Goal: Find specific page/section: Find specific page/section

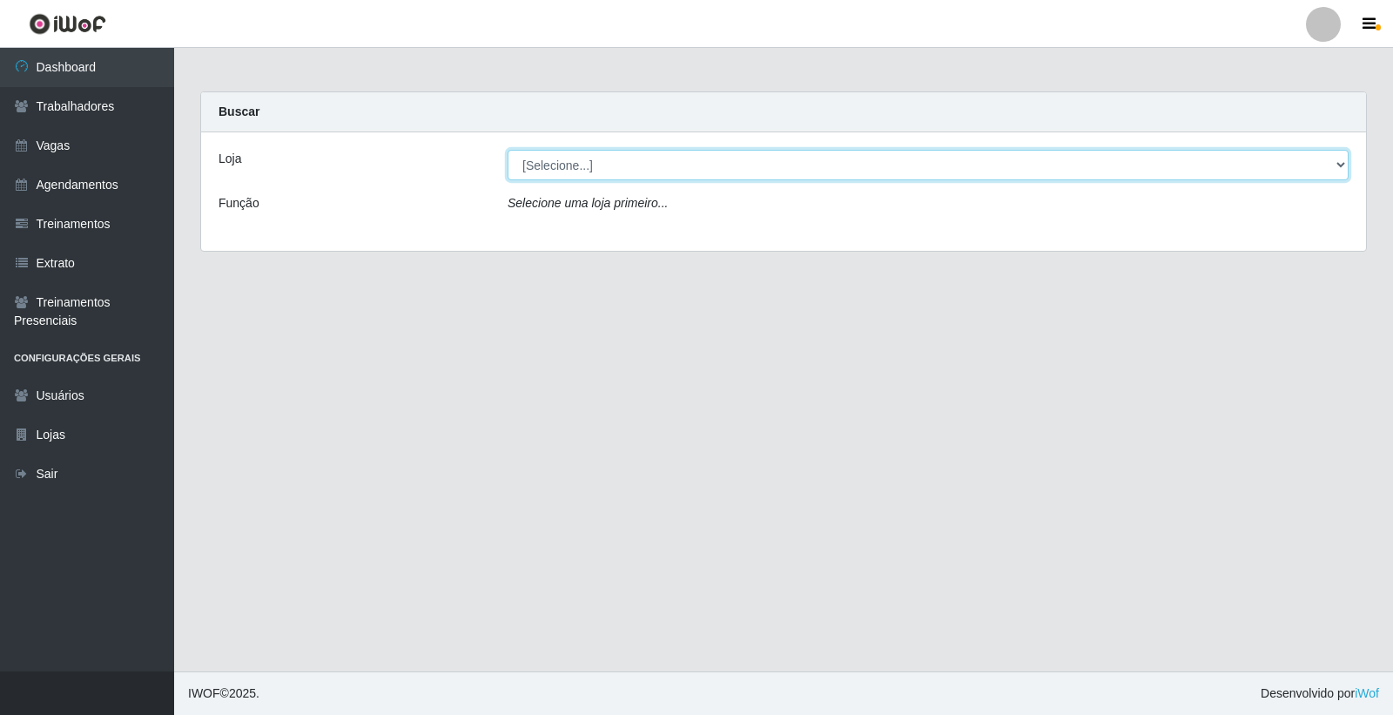
click at [613, 171] on select "[Selecione...] Leite Clan - [GEOGRAPHIC_DATA]" at bounding box center [928, 165] width 841 height 30
select select "452"
click at [508, 150] on select "[Selecione...] Leite Clan - [GEOGRAPHIC_DATA]" at bounding box center [928, 165] width 841 height 30
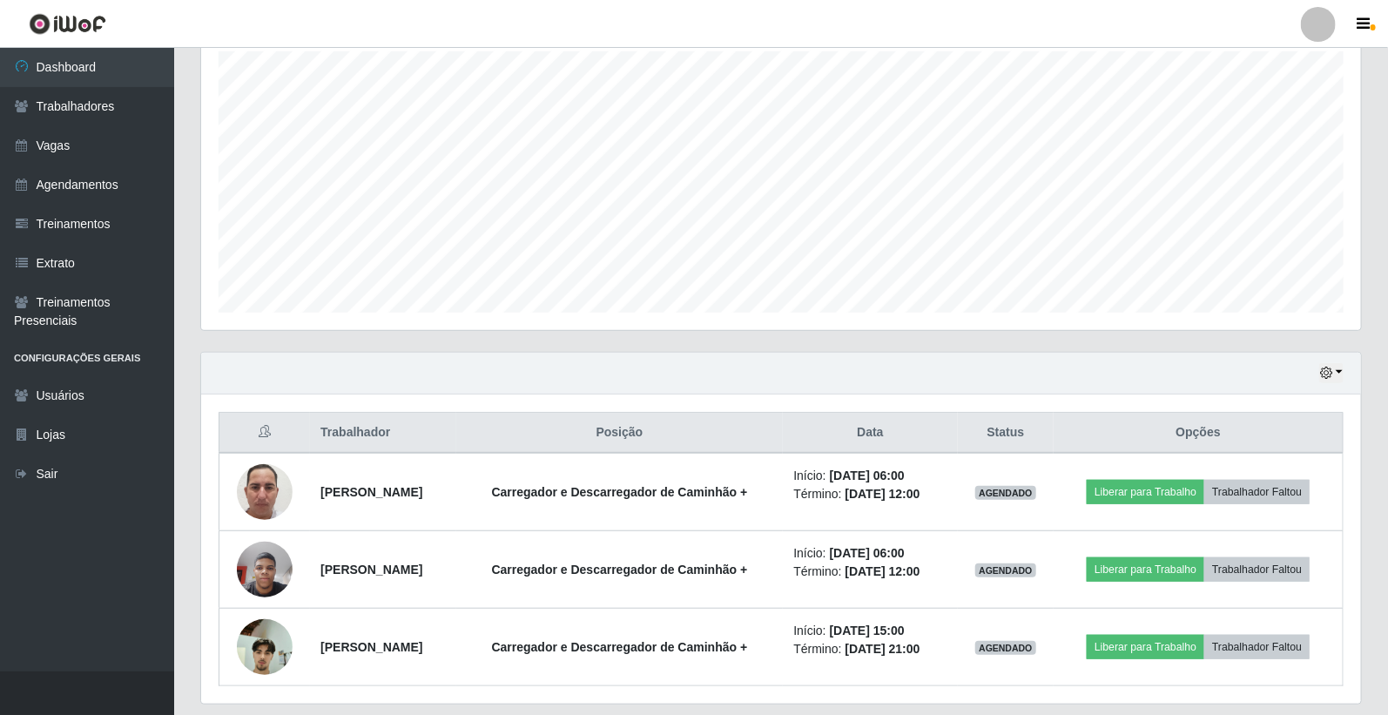
scroll to position [364, 0]
